Goal: Information Seeking & Learning: Learn about a topic

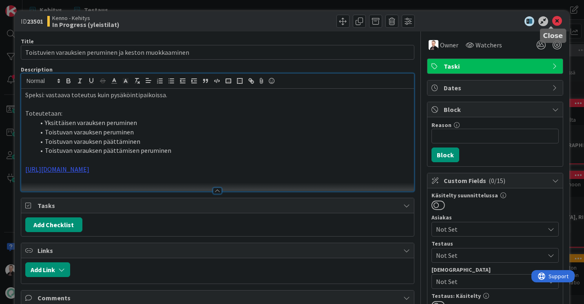
click at [553, 25] on icon at bounding box center [558, 21] width 10 height 10
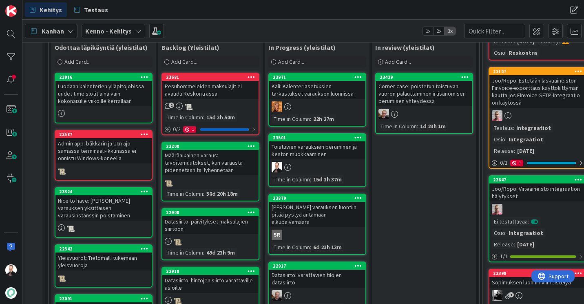
click at [217, 168] on div "Määräaikainen varaus: tavoitemuutokset, kun varausta pidennetään tai lyhennetään" at bounding box center [210, 162] width 96 height 25
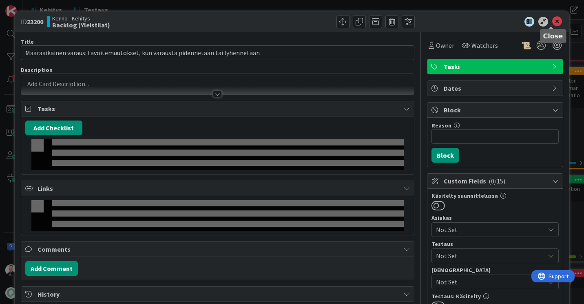
click at [553, 22] on icon at bounding box center [558, 22] width 10 height 10
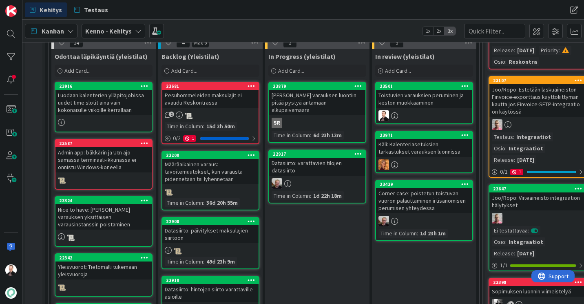
scroll to position [178, 0]
